Goal: Task Accomplishment & Management: Complete application form

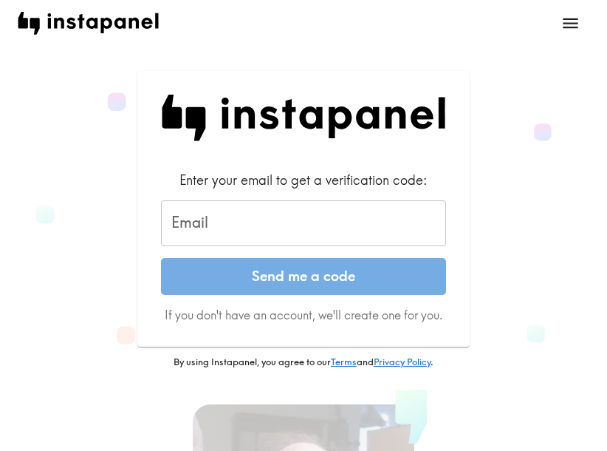
click at [297, 227] on input "Email" at bounding box center [303, 223] width 285 height 46
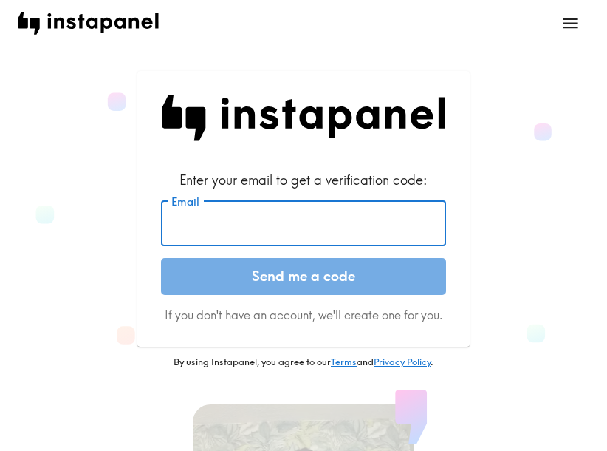
click at [329, 225] on input "Email" at bounding box center [303, 223] width 285 height 46
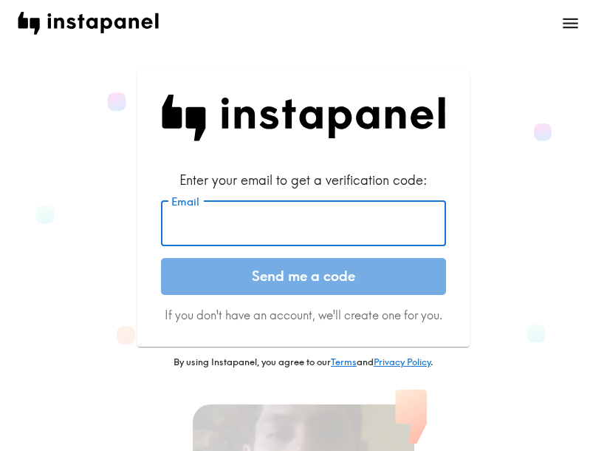
paste input "[EMAIL_ADDRESS][DOMAIN_NAME]"
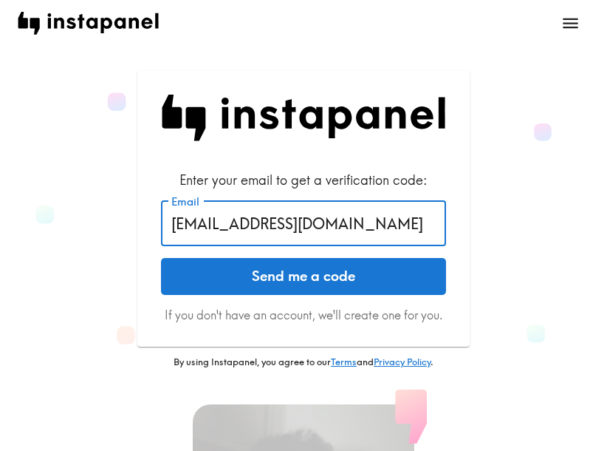
drag, startPoint x: 348, startPoint y: 216, endPoint x: 131, endPoint y: 230, distance: 217.6
click at [131, 230] on div "Enter your email to get a verification code: Email [EMAIL_ADDRESS][DOMAIN_NAME]…" at bounding box center [304, 220] width 572 height 298
paste input "dakotaryan2222@gmai"
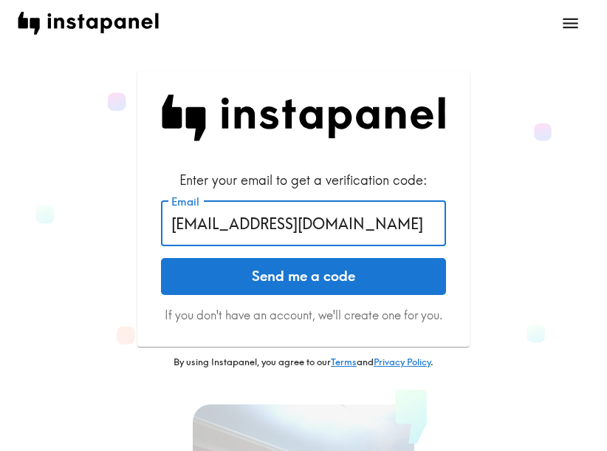
type input "[EMAIL_ADDRESS][DOMAIN_NAME]"
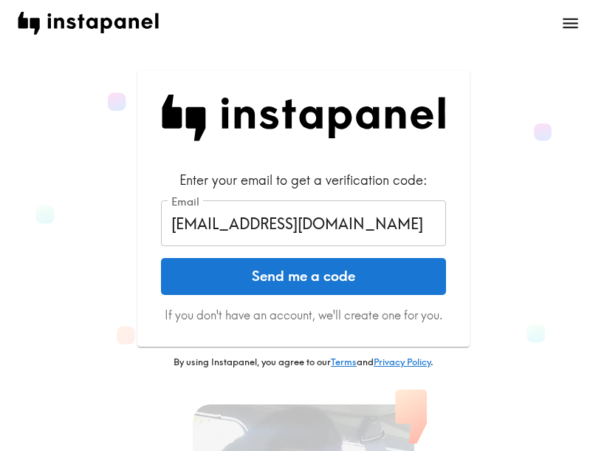
drag, startPoint x: 373, startPoint y: 275, endPoint x: 406, endPoint y: 277, distance: 32.6
click at [373, 275] on button "Send me a code" at bounding box center [303, 276] width 285 height 37
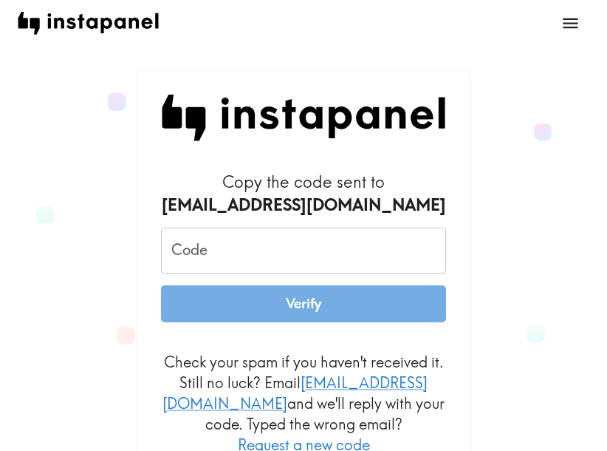
click at [327, 253] on input "Code" at bounding box center [303, 251] width 285 height 46
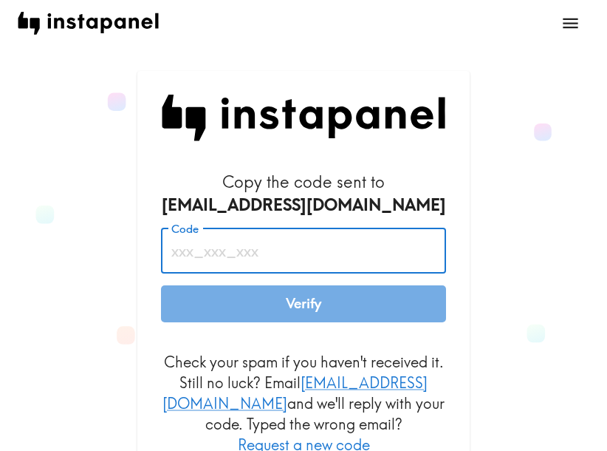
paste input "frm_JYk_diL"
type input "frm_JYk_diL"
drag, startPoint x: 371, startPoint y: 293, endPoint x: 388, endPoint y: 296, distance: 17.4
click at [371, 292] on button "Verify" at bounding box center [303, 303] width 285 height 37
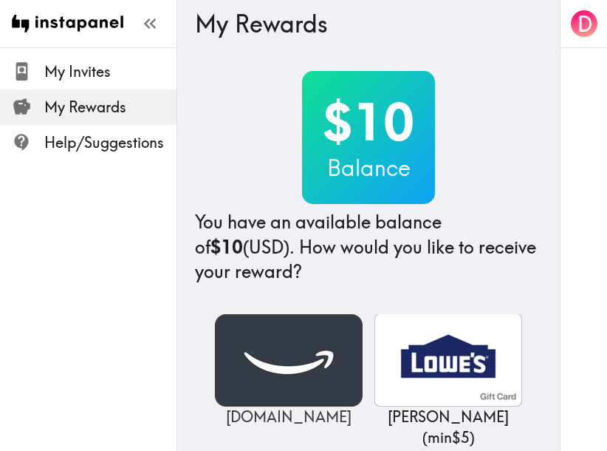
click at [300, 360] on img at bounding box center [289, 360] width 148 height 92
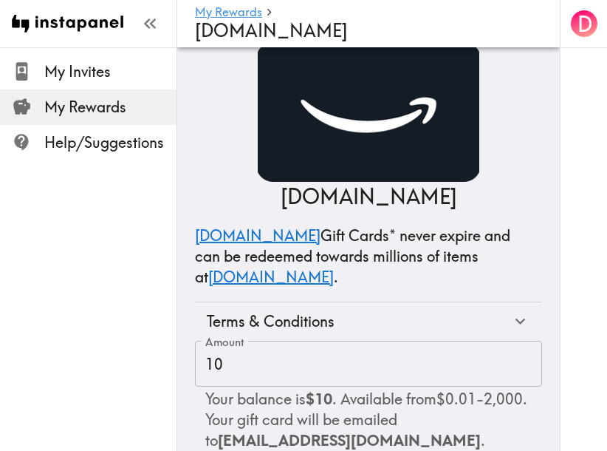
scroll to position [126, 0]
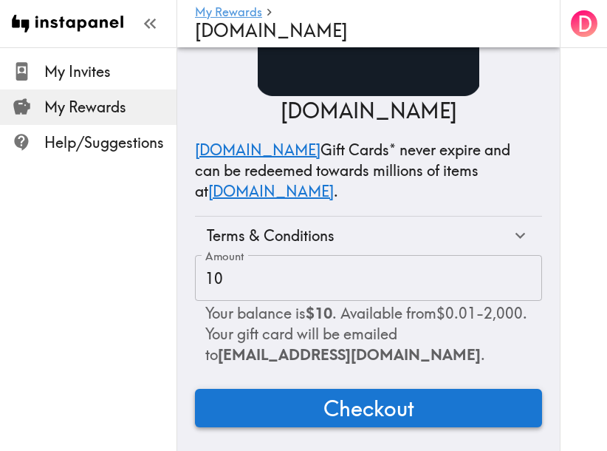
click at [400, 393] on span "Checkout" at bounding box center [369, 408] width 91 height 30
